Goal: Task Accomplishment & Management: Manage account settings

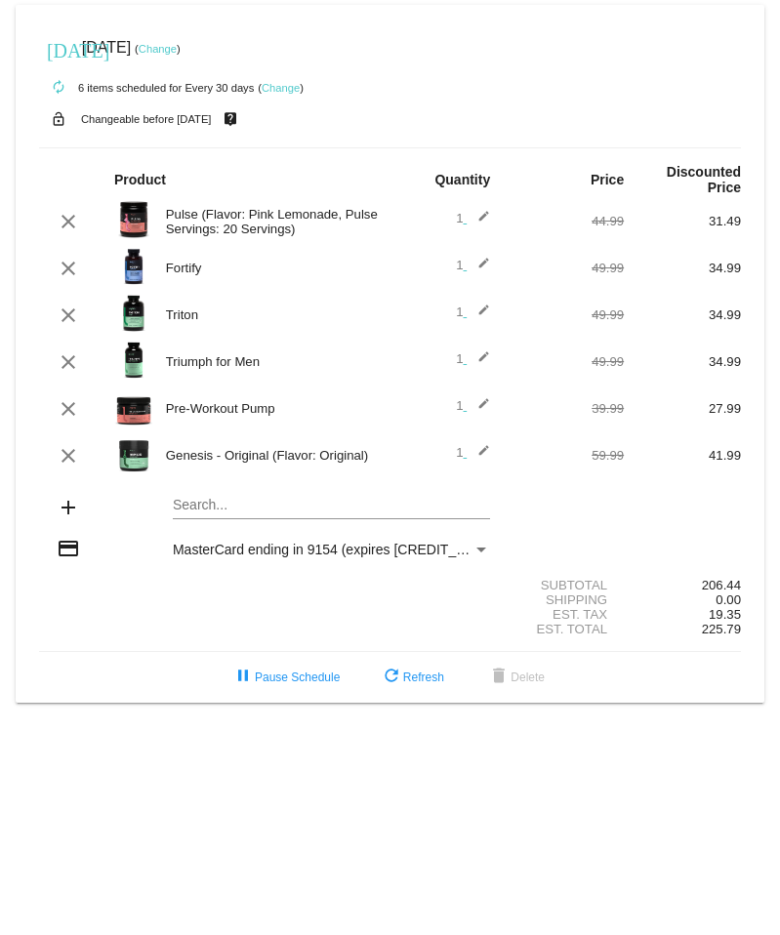
click at [202, 509] on mat-card "[DATE] [DATE] ( Change ) autorenew 6 items scheduled for Every 30 days ( Change…" at bounding box center [390, 354] width 749 height 698
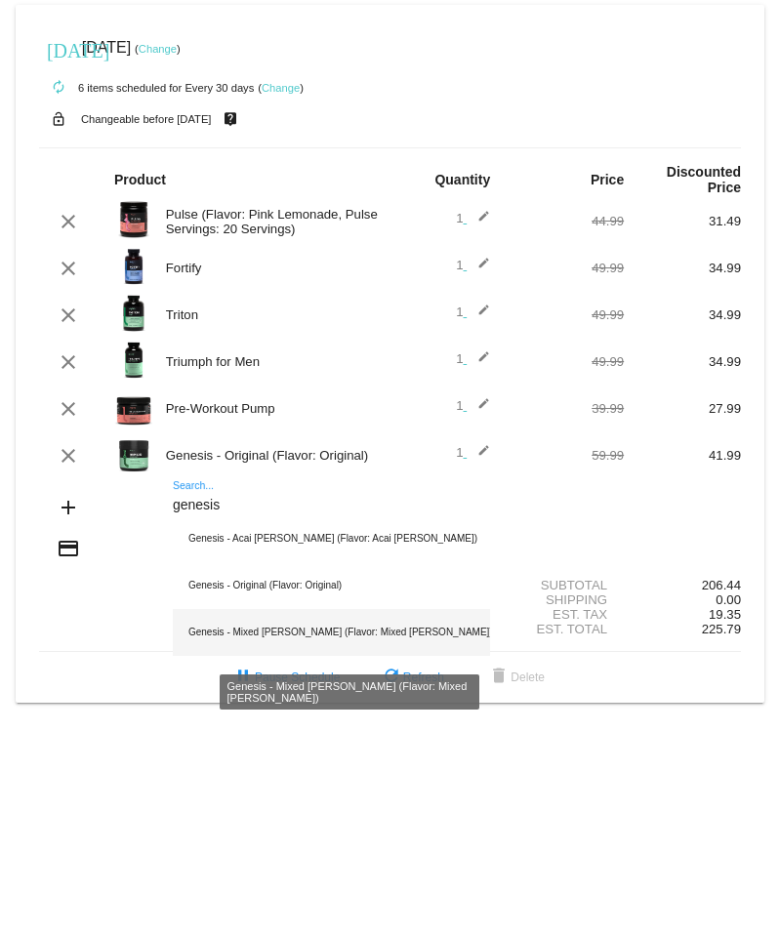
type input "genesis"
click at [300, 642] on div "Genesis - Mixed [PERSON_NAME] (Flavor: Mixed [PERSON_NAME])" at bounding box center [331, 632] width 317 height 47
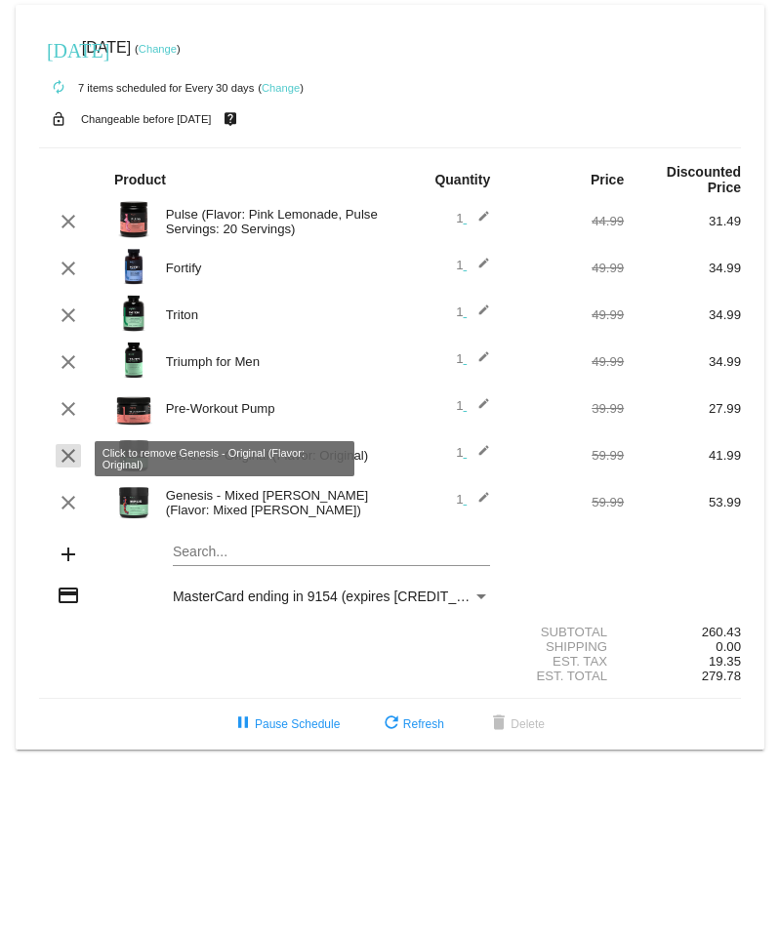
click at [69, 466] on mat-icon "clear" at bounding box center [68, 455] width 23 height 23
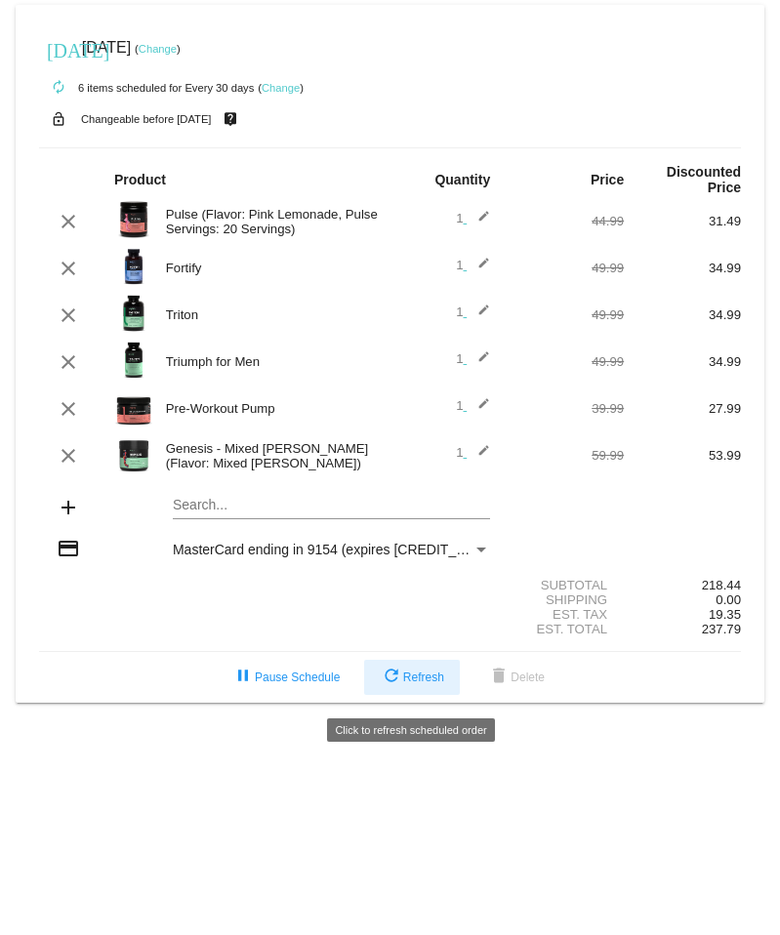
click at [403, 682] on span "refresh Refresh" at bounding box center [412, 678] width 64 height 14
click at [227, 513] on mat-card "[DATE] [DATE] ( Change ) autorenew 6 items scheduled for Every 30 days ( Change…" at bounding box center [390, 354] width 749 height 698
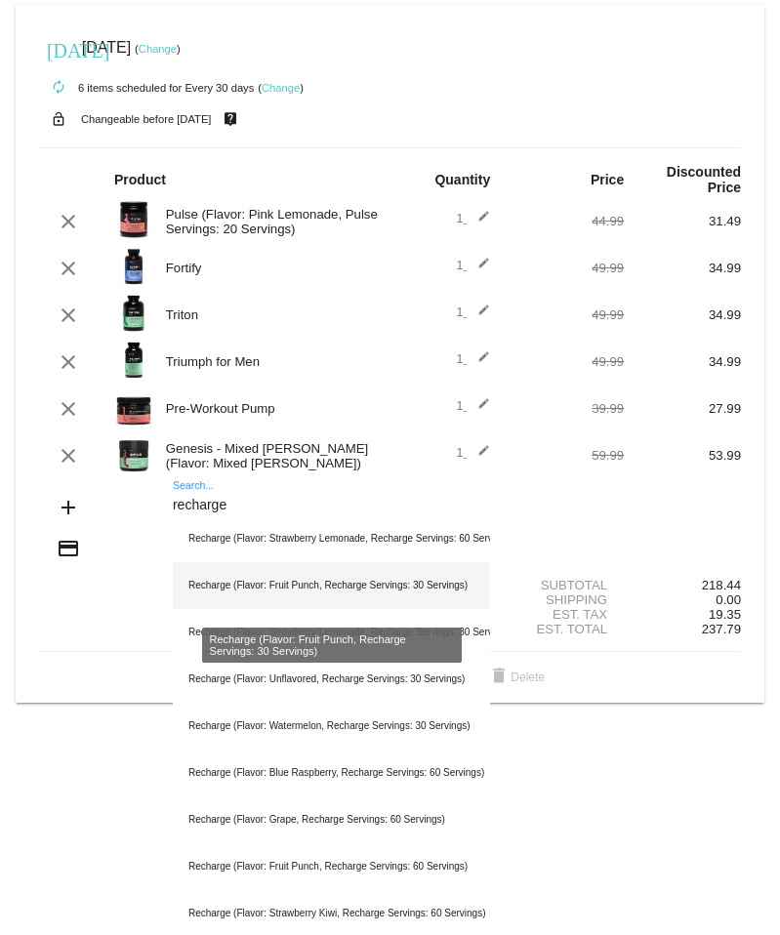
type input "recharge"
click at [238, 587] on div "Recharge (Flavor: Fruit Punch, Recharge Servings: 30 Servings)" at bounding box center [331, 585] width 317 height 47
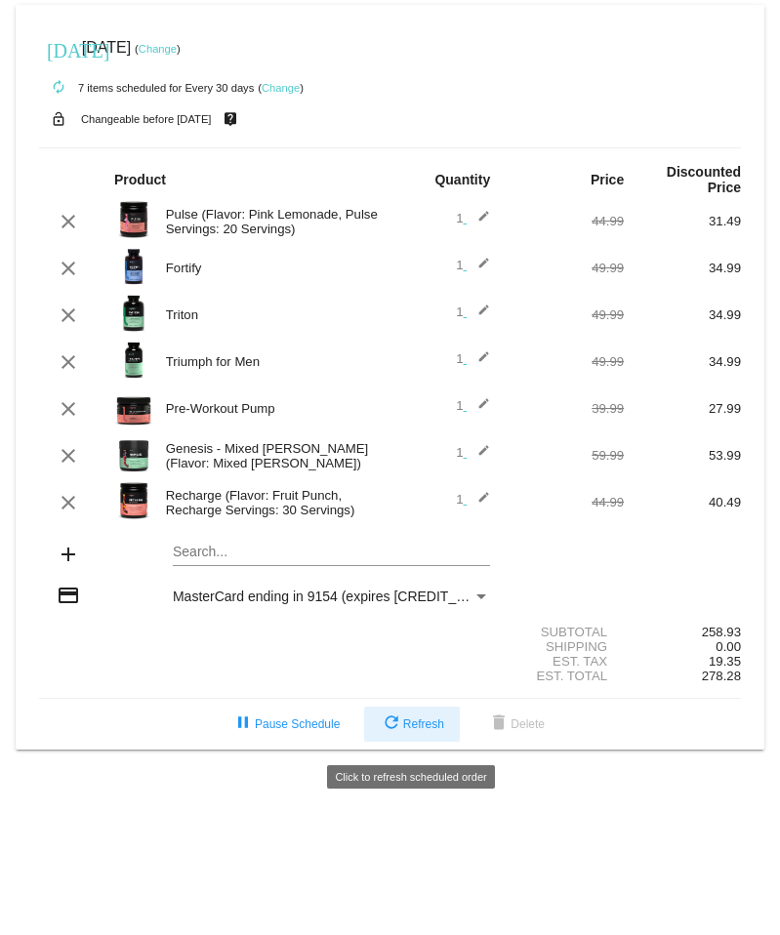
click at [422, 725] on button "refresh Refresh" at bounding box center [412, 724] width 96 height 35
click at [235, 554] on mat-card "[DATE] [DATE] ( Change ) autorenew 7 items scheduled for Every 30 days ( Change…" at bounding box center [390, 377] width 749 height 745
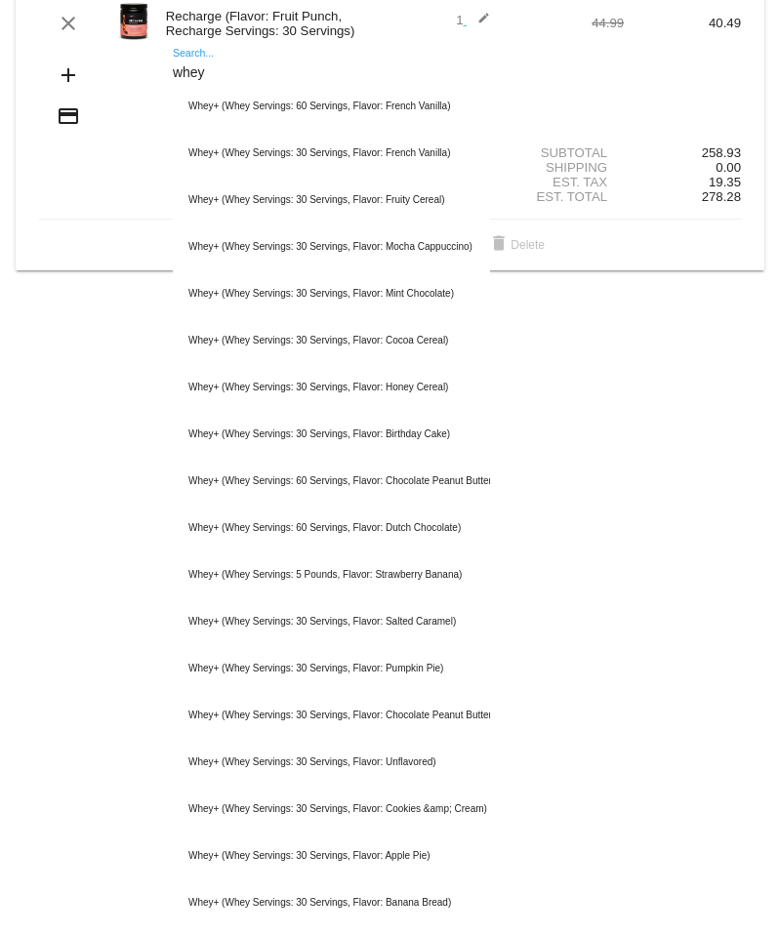
scroll to position [458, 0]
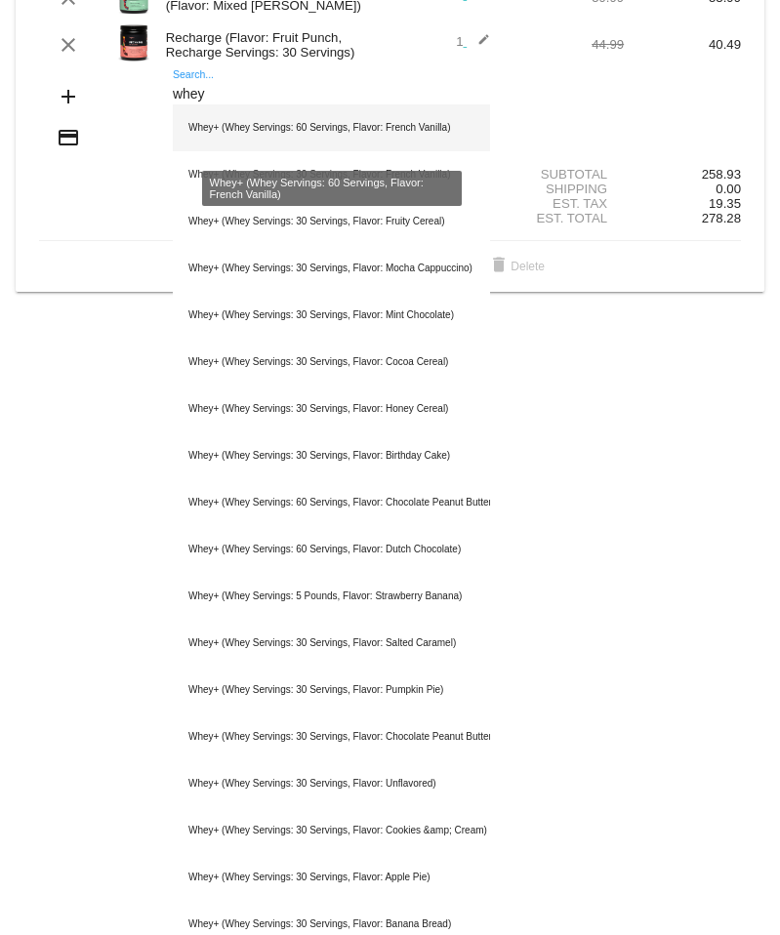
type input "whey"
click at [343, 123] on div "Whey+ (Whey Servings: 60 Servings, Flavor: French Vanilla)" at bounding box center [331, 127] width 317 height 47
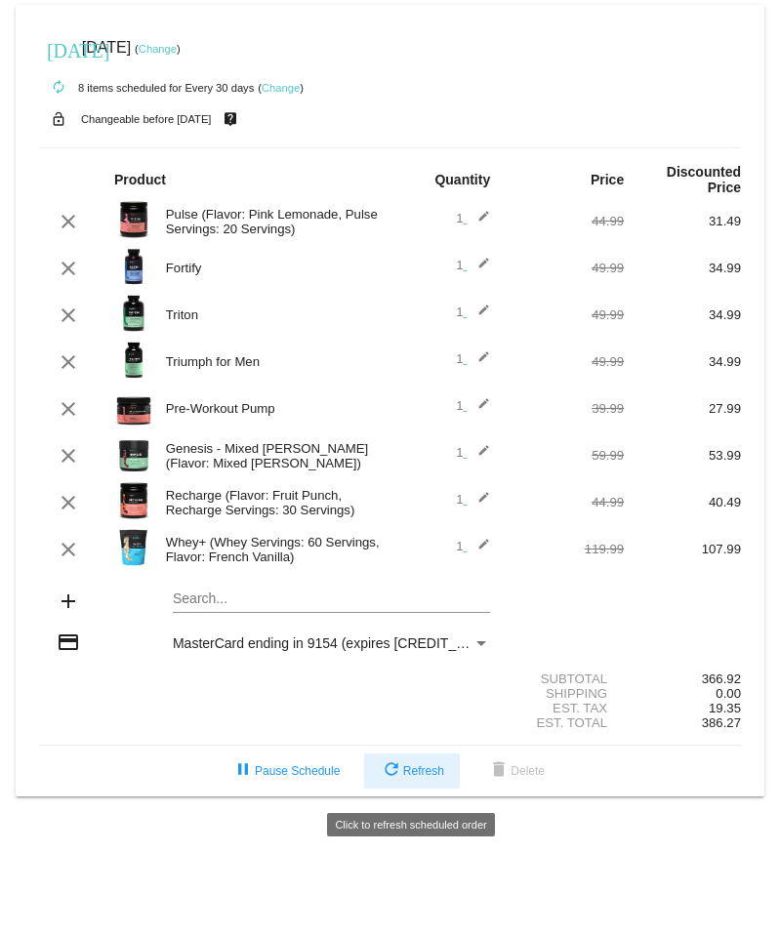
click at [417, 774] on span "refresh Refresh" at bounding box center [412, 771] width 64 height 14
click at [412, 777] on span "refresh Refresh" at bounding box center [412, 771] width 64 height 14
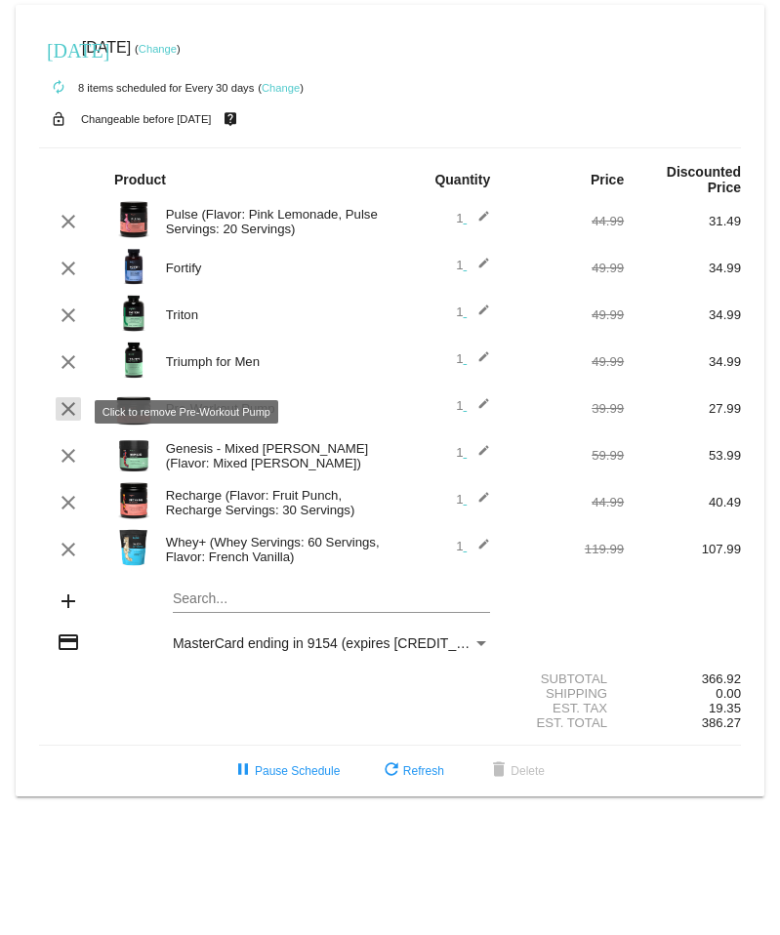
click at [69, 412] on mat-icon "clear" at bounding box center [68, 408] width 23 height 23
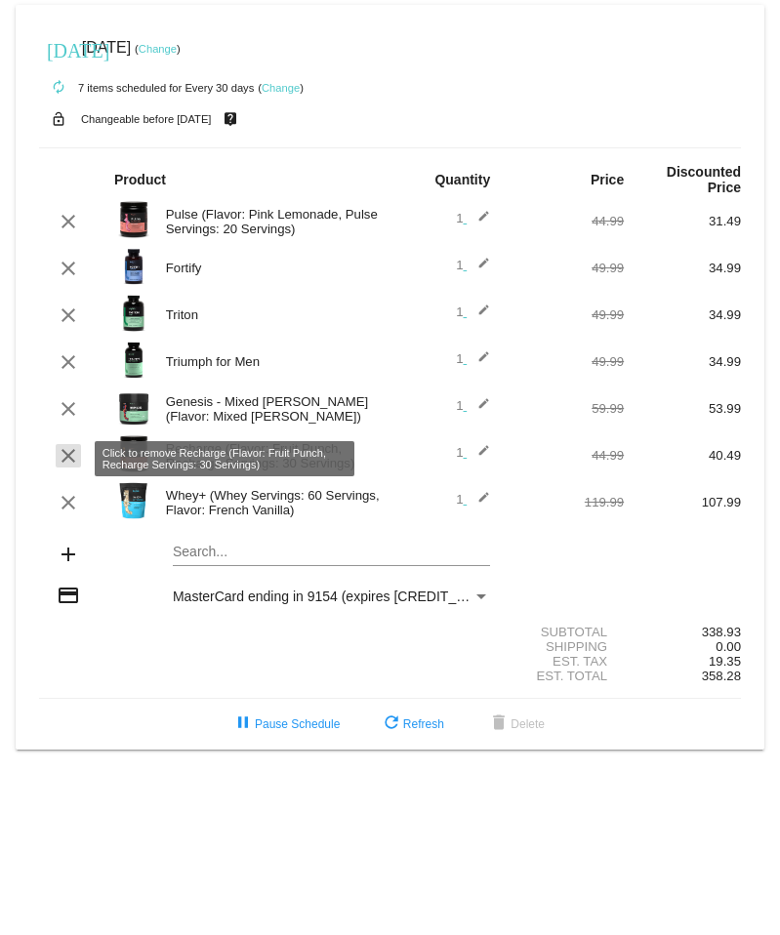
click at [72, 466] on mat-icon "clear" at bounding box center [68, 455] width 23 height 23
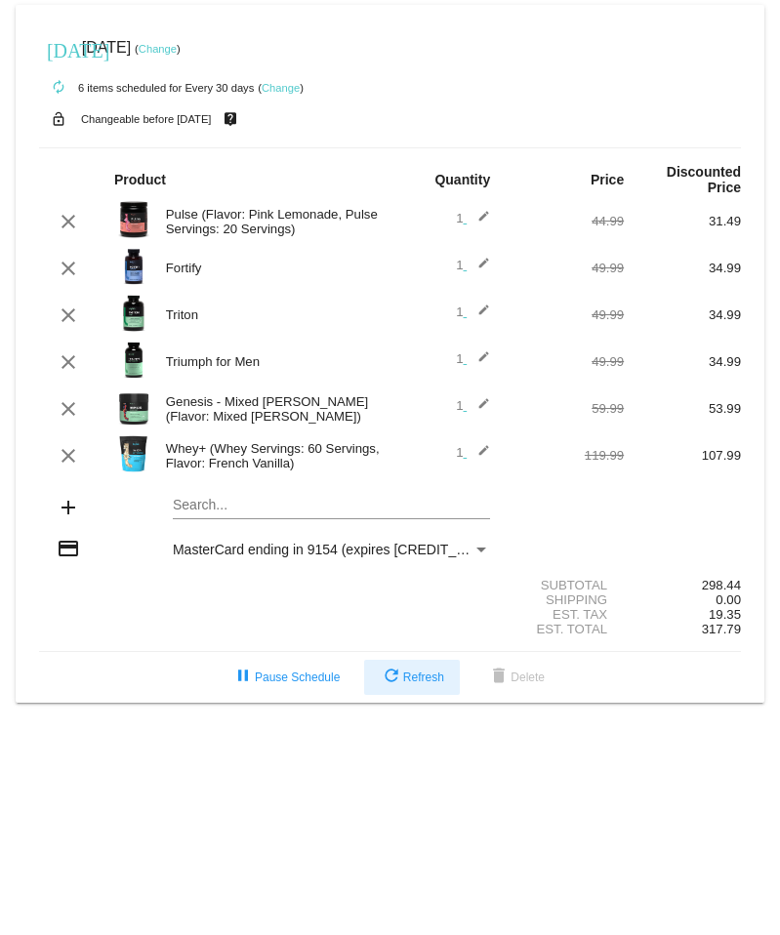
click at [409, 684] on span "refresh Refresh" at bounding box center [412, 678] width 64 height 14
click at [409, 684] on mat-card "[DATE] [DATE] ( Change ) autorenew 6 items scheduled for Every 30 days ( Change…" at bounding box center [390, 354] width 749 height 698
click at [409, 684] on span "refresh Refresh" at bounding box center [412, 678] width 64 height 14
